Goal: Check status: Check status

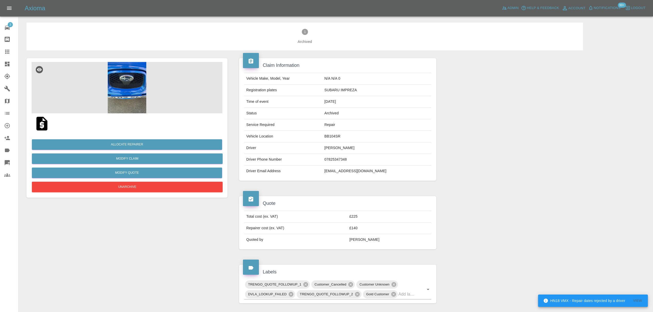
click at [128, 83] on img at bounding box center [127, 87] width 191 height 51
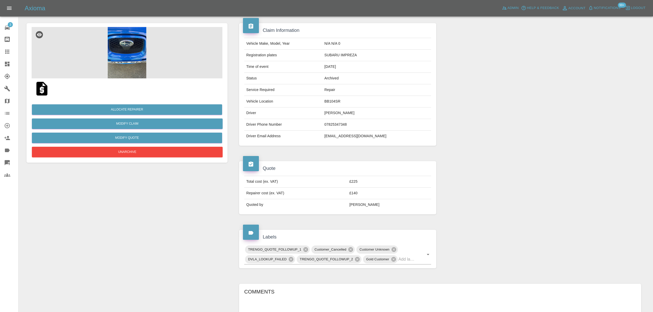
scroll to position [42, 0]
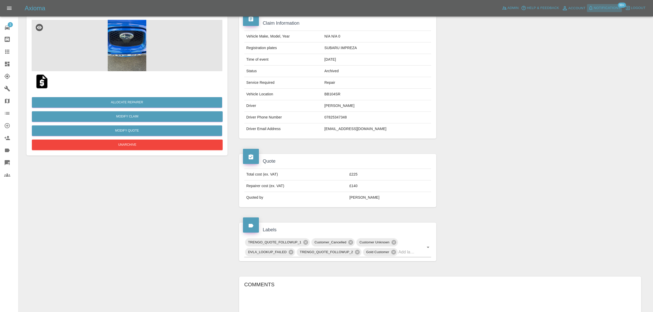
click at [609, 6] on span "Notifications" at bounding box center [607, 8] width 27 height 6
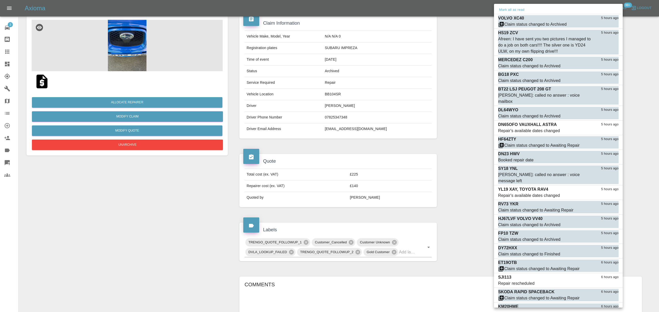
click at [500, 7] on button "Mark all as read" at bounding box center [511, 10] width 27 height 6
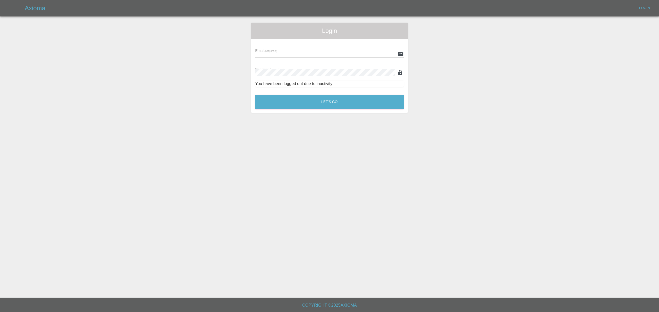
type input "[PERSON_NAME][EMAIL_ADDRESS][DOMAIN_NAME]"
drag, startPoint x: 312, startPoint y: 104, endPoint x: 314, endPoint y: 106, distance: 2.9
click at [312, 105] on button "Let's Go" at bounding box center [329, 102] width 149 height 14
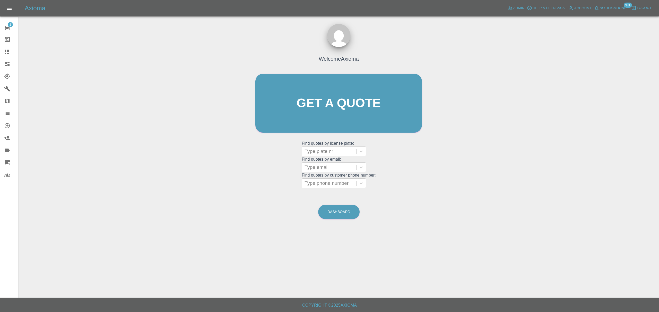
drag, startPoint x: 8, startPoint y: 64, endPoint x: 15, endPoint y: 65, distance: 6.3
click at [8, 64] on icon at bounding box center [7, 64] width 6 height 6
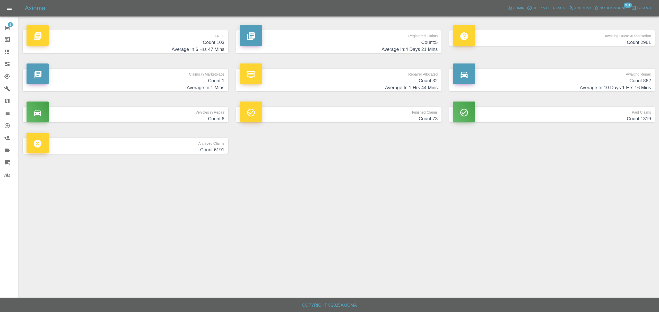
click at [202, 84] on h4 "Average In: 1 Mins" at bounding box center [125, 87] width 198 height 7
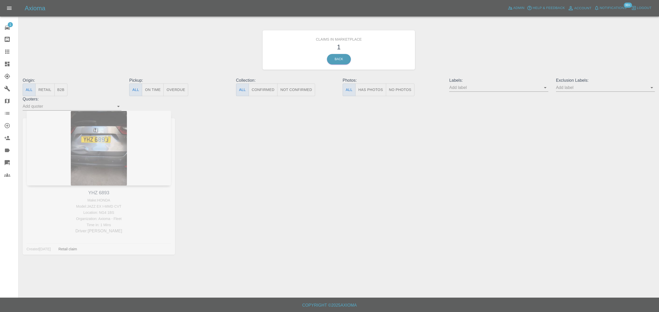
click at [120, 132] on div "YHZ 6893 Make: HONDA Model: JAZZ EX I-MMD CVT Location: NG4 1BS Organization: A…" at bounding box center [99, 187] width 160 height 152
click at [344, 63] on link "Back" at bounding box center [339, 59] width 24 height 11
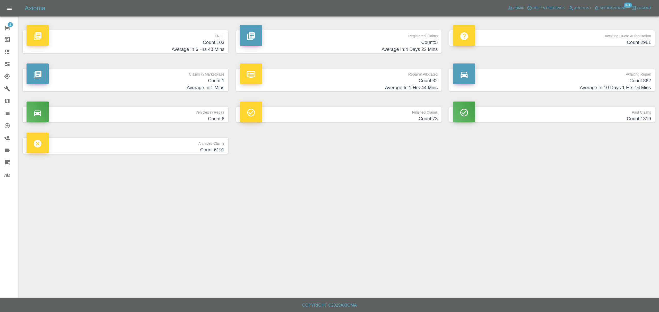
click at [345, 77] on h4 "Count: 32" at bounding box center [339, 80] width 198 height 7
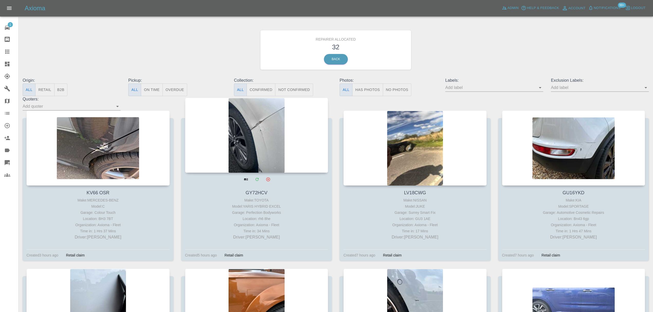
click at [255, 139] on div at bounding box center [256, 135] width 143 height 75
